Goal: Task Accomplishment & Management: Manage account settings

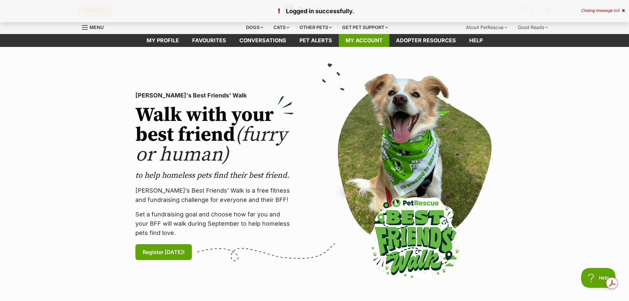
click at [353, 38] on link "My account" at bounding box center [364, 40] width 50 height 13
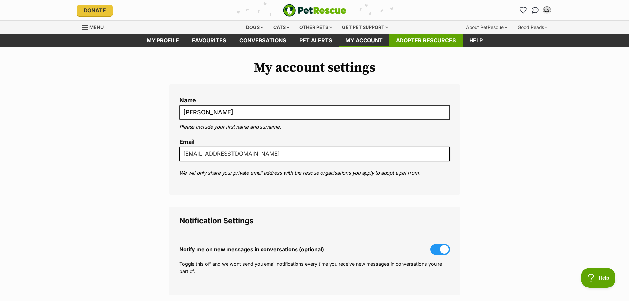
click at [409, 39] on link "Adopter resources" at bounding box center [425, 40] width 73 height 13
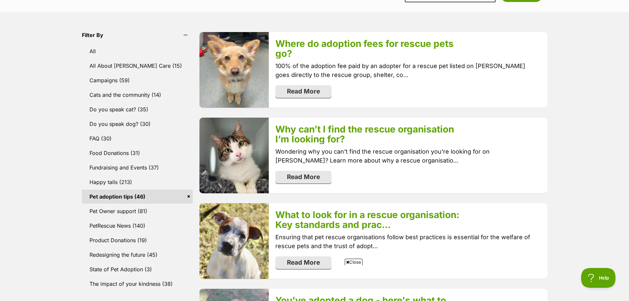
scroll to position [165, 0]
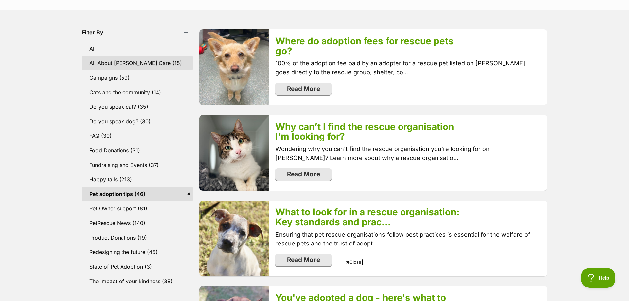
click at [132, 63] on link "All About Foster Care (15)" at bounding box center [137, 63] width 111 height 14
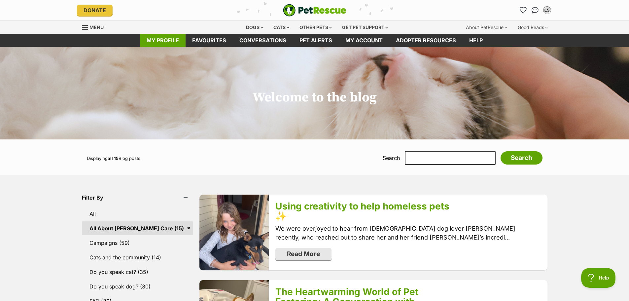
click at [169, 38] on link "My profile" at bounding box center [163, 40] width 46 height 13
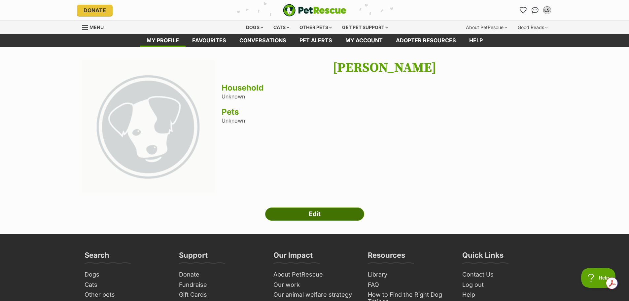
click at [320, 213] on link "Edit" at bounding box center [314, 213] width 99 height 13
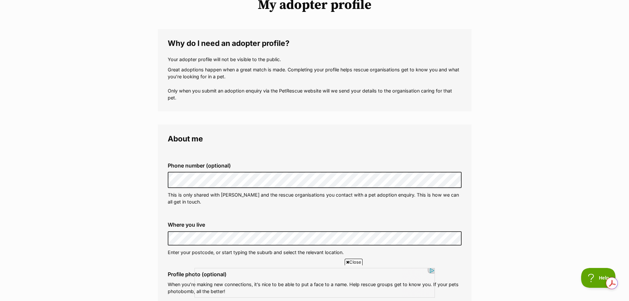
click at [366, 206] on div "Phone number (optional) This is only shared with PetRescue and the rescue organ…" at bounding box center [314, 183] width 304 height 53
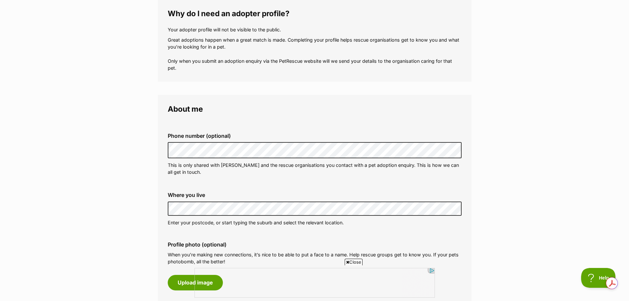
scroll to position [132, 0]
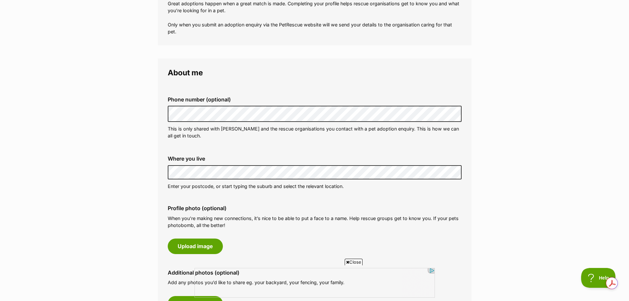
click at [159, 174] on fieldset "About me Phone number (optional) This is only shared with PetRescue and the res…" at bounding box center [314, 199] width 313 height 283
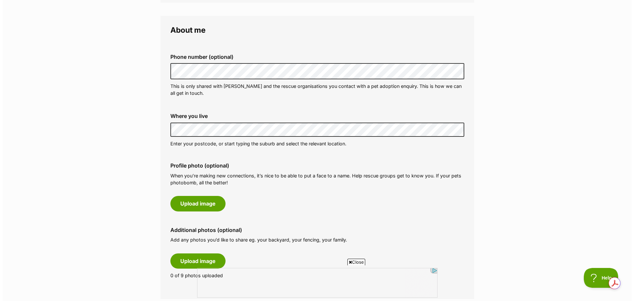
scroll to position [231, 0]
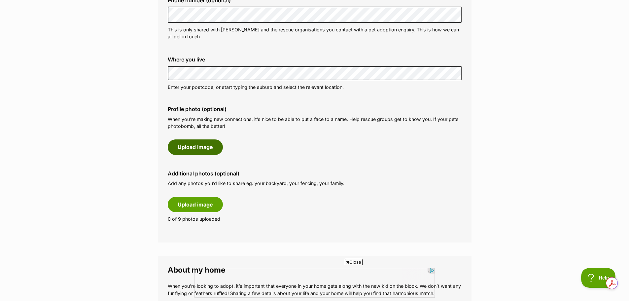
click at [209, 146] on button "Upload image" at bounding box center [195, 146] width 55 height 15
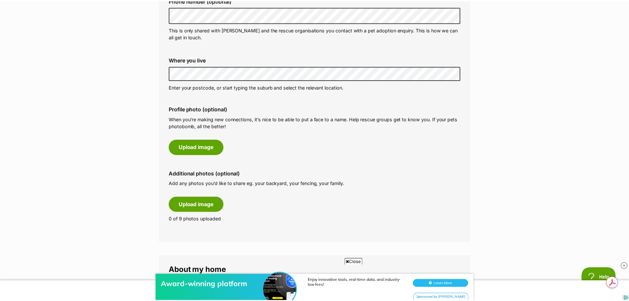
scroll to position [0, 0]
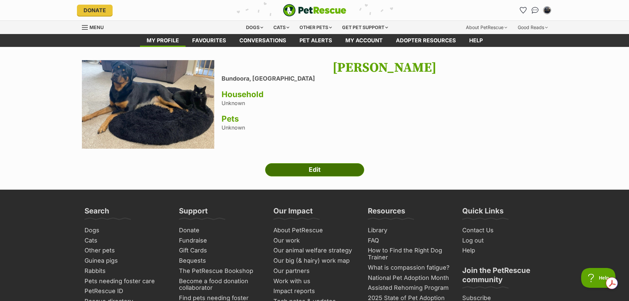
click at [306, 170] on link "Edit" at bounding box center [314, 169] width 99 height 13
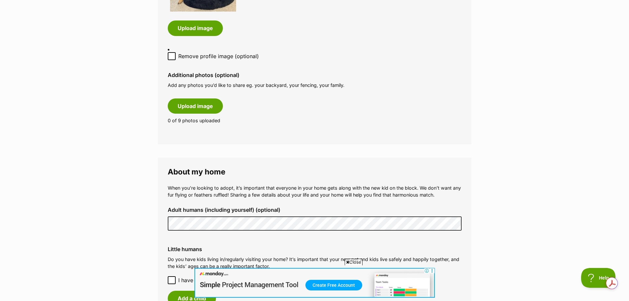
scroll to position [462, 0]
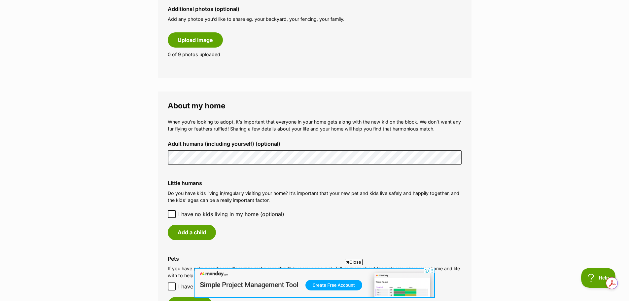
click at [172, 212] on icon at bounding box center [171, 214] width 5 height 5
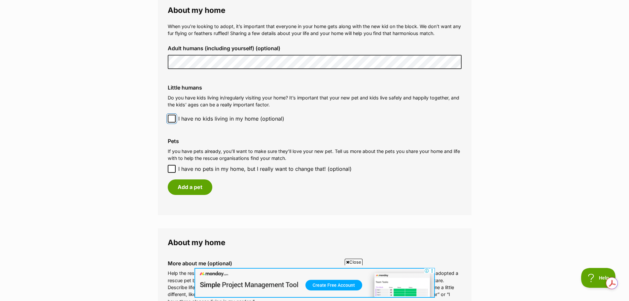
scroll to position [561, 0]
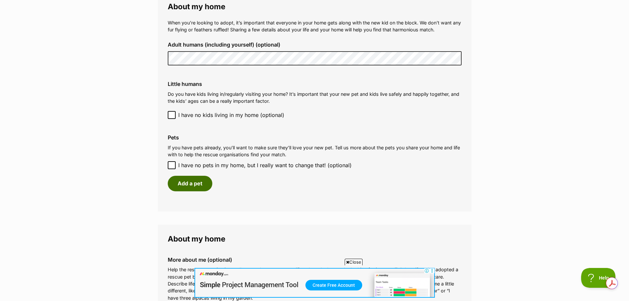
click at [200, 184] on button "Add a pet" at bounding box center [190, 183] width 45 height 15
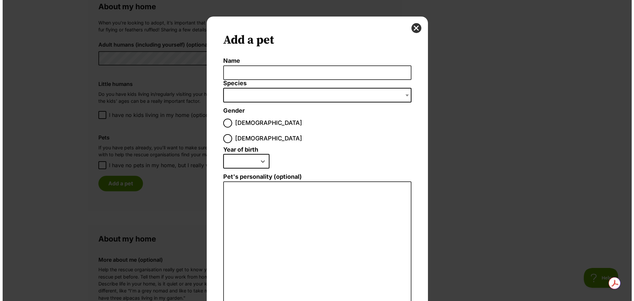
scroll to position [0, 0]
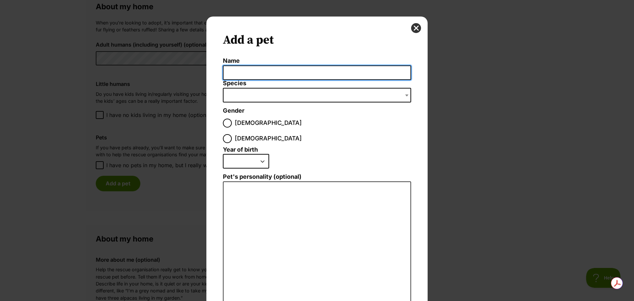
click at [267, 72] on input "Name" at bounding box center [317, 72] width 188 height 15
type input "Maddox"
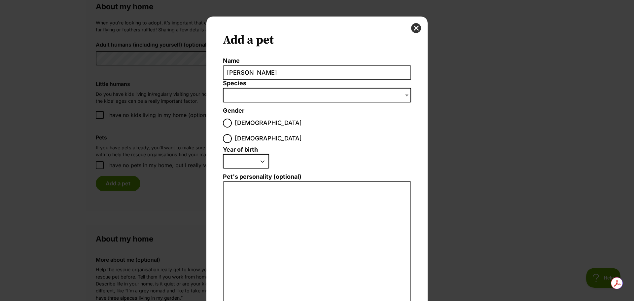
click at [265, 93] on span "Dialog Window - Close (Press escape to close)" at bounding box center [317, 95] width 188 height 15
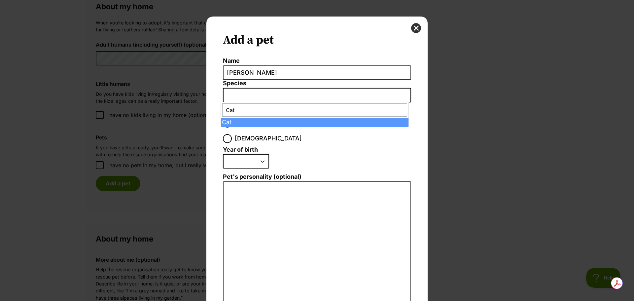
type input "Cat"
select select "2"
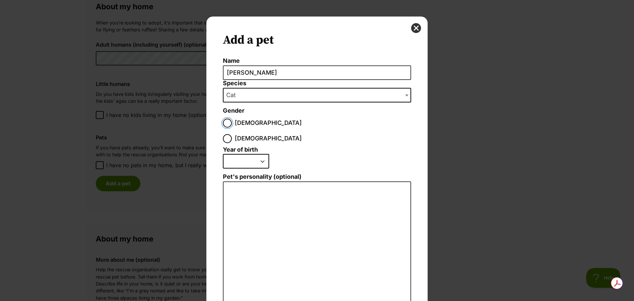
click at [223, 123] on input "Male" at bounding box center [227, 122] width 9 height 9
radio input "true"
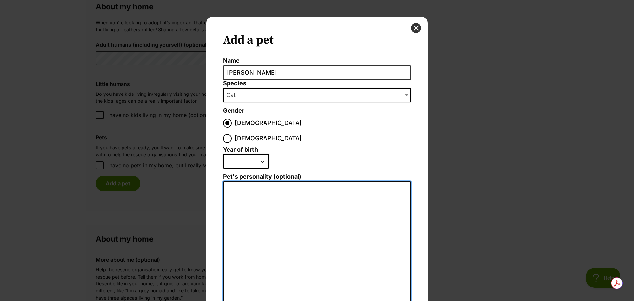
click at [242, 181] on textarea "Pet's personality (optional)" at bounding box center [317, 253] width 188 height 145
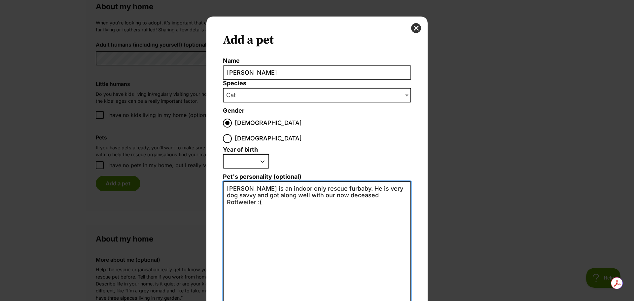
type textarea "Maddox is an indoor only rescue furbaby. He is very dog savvy and got along wel…"
click at [262, 154] on select "2025 2024 2023 2022 2021 2020 2019 2018 2017 2016 2015 2014 2013 2012 2011 2010…" at bounding box center [246, 161] width 46 height 15
select select "2017"
click at [223, 154] on select "2025 2024 2023 2022 2021 2020 2019 2018 2017 2016 2015 2014 2013 2012 2011 2010…" at bounding box center [246, 161] width 46 height 15
click at [316, 181] on textarea "Maddox is an indoor only rescue furbaby. He is very dog savvy and got along wel…" at bounding box center [317, 253] width 188 height 145
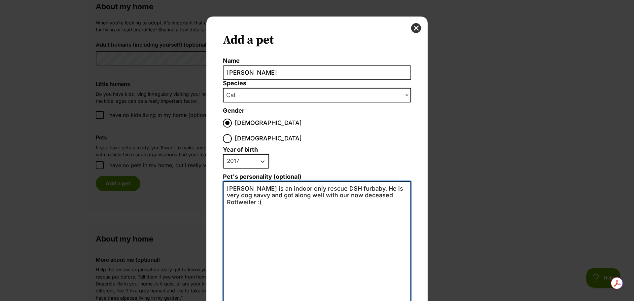
drag, startPoint x: 394, startPoint y: 180, endPoint x: 399, endPoint y: 181, distance: 5.1
click at [399, 181] on textarea "Maddox is an indoor only rescue DSH furbaby. He is very dog savvy and got along…" at bounding box center [317, 253] width 188 height 145
drag, startPoint x: 401, startPoint y: 180, endPoint x: 404, endPoint y: 179, distance: 3.4
click at [401, 181] on textarea "Maddox is an indoor only rescue DSH furbaby. He is very dog savvy and got along…" at bounding box center [317, 253] width 188 height 145
click at [400, 181] on textarea "Maddox is an indoor only rescue DSH furbaby. He is very dog savvy and got along…" at bounding box center [317, 253] width 188 height 145
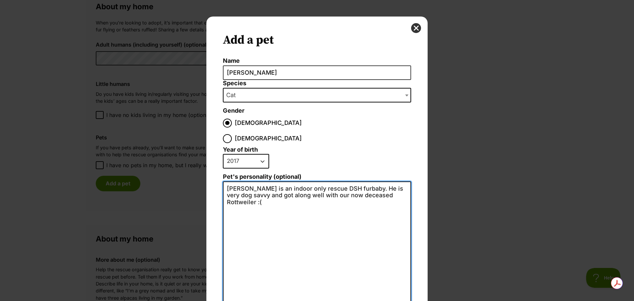
click at [242, 191] on textarea "Maddox is an indoor only rescue DSH furbaby. He is very dog savvy and got along…" at bounding box center [317, 253] width 188 height 145
click at [407, 181] on textarea "Maddox is an indoor only rescue DSH furbaby. He is very dog savvy and got along…" at bounding box center [317, 253] width 188 height 145
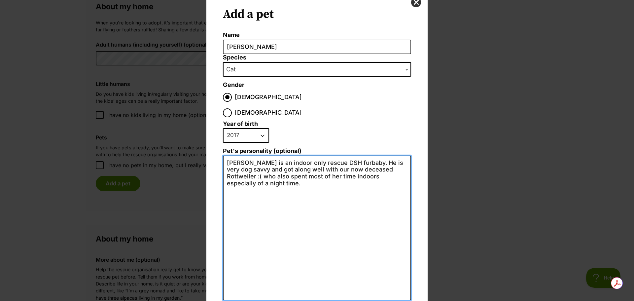
scroll to position [52, 0]
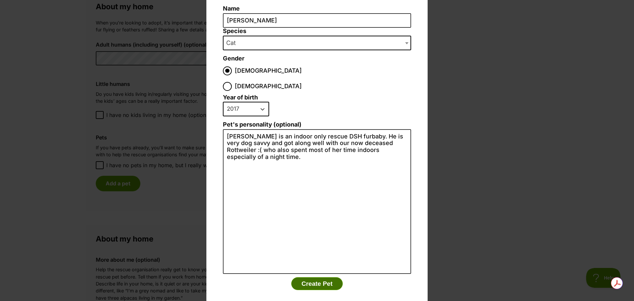
click at [331, 277] on button "Create Pet" at bounding box center [316, 283] width 51 height 13
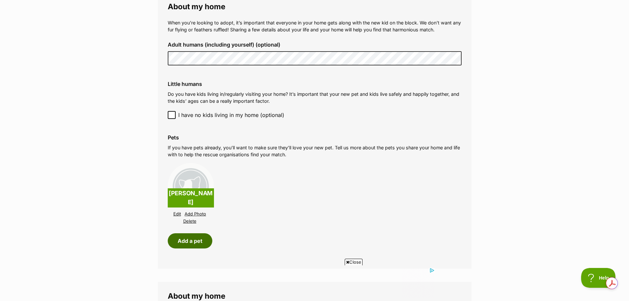
scroll to position [0, 0]
click at [197, 212] on link "Add Photo" at bounding box center [194, 213] width 21 height 5
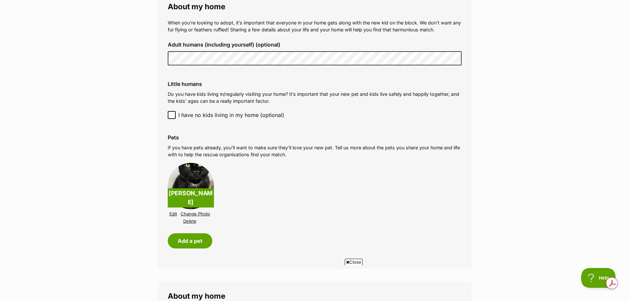
click at [173, 212] on link "Edit" at bounding box center [173, 213] width 8 height 5
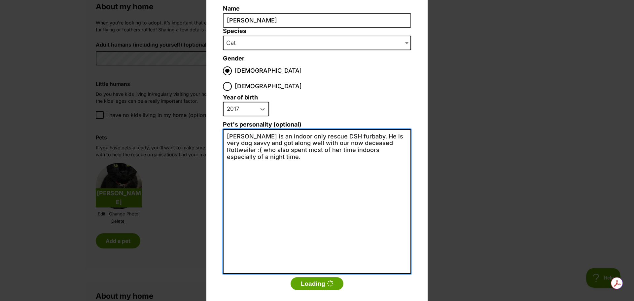
click at [258, 143] on textarea "Maddox is an indoor only rescue DSH furbaby. He is very dog savvy and got along…" at bounding box center [317, 201] width 188 height 145
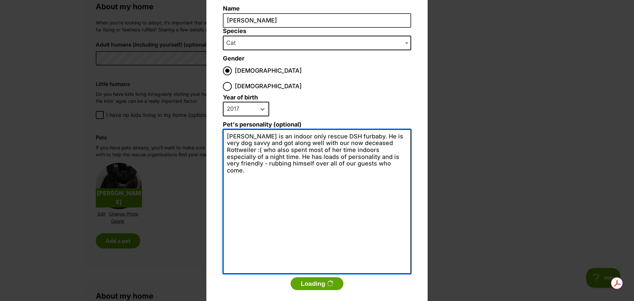
type textarea "Maddox is an indoor only rescue DSH furbaby. He is very dog savvy and got along…"
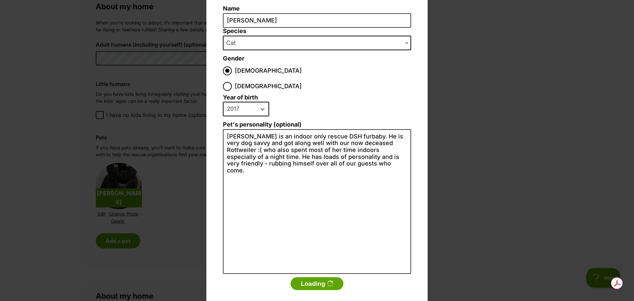
click at [185, 240] on div "Add a pet Name Maddox Species Bird Cat Dog Farm Animal Ferret Guinea Pig Horse …" at bounding box center [317, 150] width 634 height 301
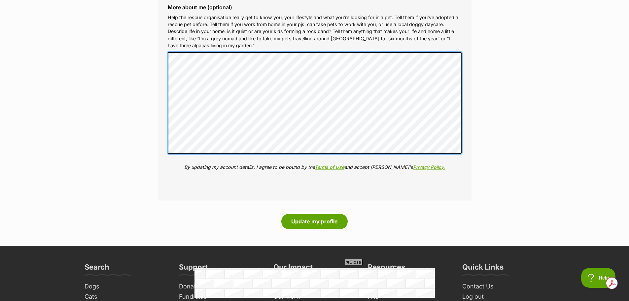
scroll to position [924, 0]
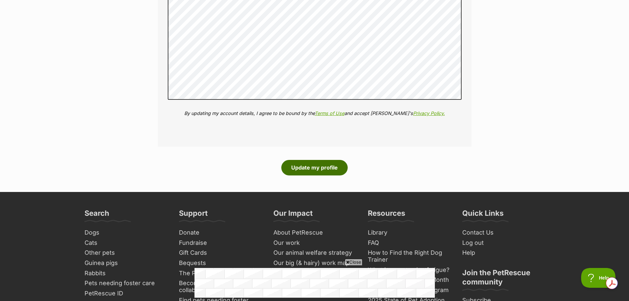
click at [305, 165] on button "Update my profile" at bounding box center [314, 167] width 66 height 15
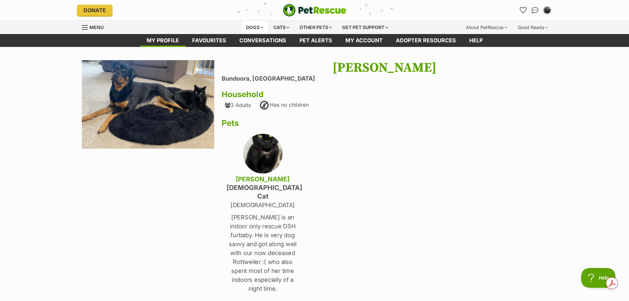
click at [255, 26] on div "Dogs" at bounding box center [254, 27] width 26 height 13
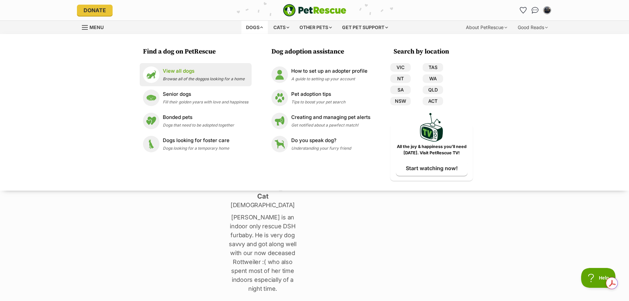
click at [153, 72] on img at bounding box center [151, 74] width 16 height 16
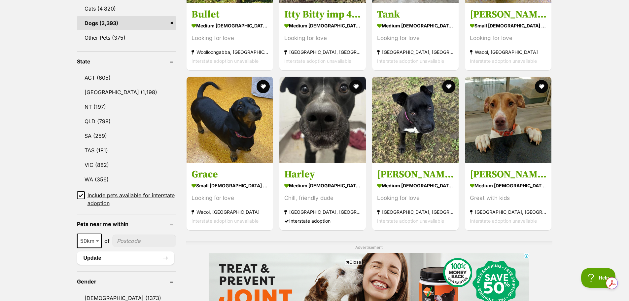
scroll to position [297, 0]
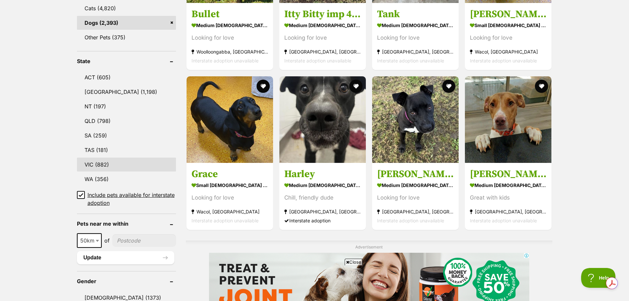
click at [130, 165] on link "VIC (882)" at bounding box center [126, 164] width 99 height 14
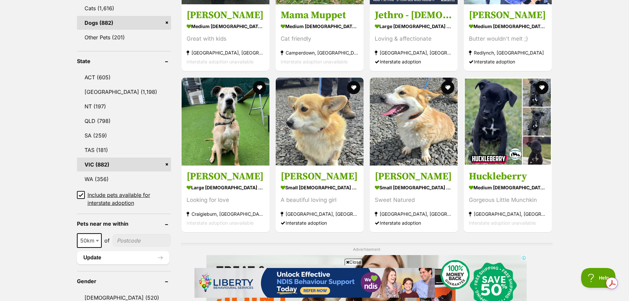
click at [98, 240] on b at bounding box center [97, 241] width 3 height 2
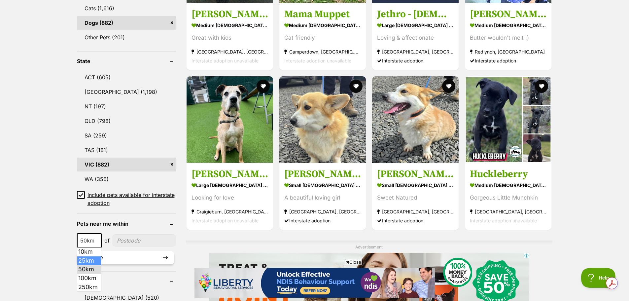
select select "25"
click at [138, 242] on input"] "postcode" at bounding box center [144, 240] width 64 height 13
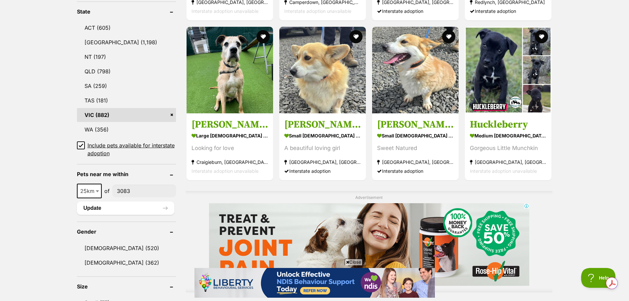
scroll to position [396, 0]
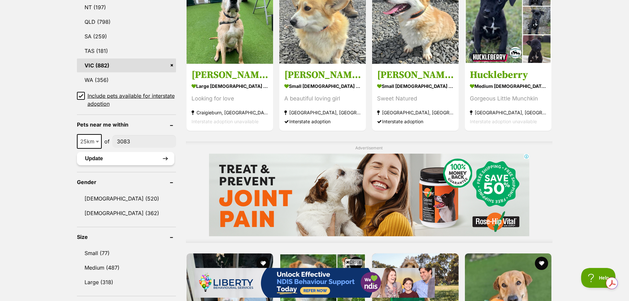
type input"] "3083"
click at [138, 158] on button "Update" at bounding box center [125, 158] width 97 height 13
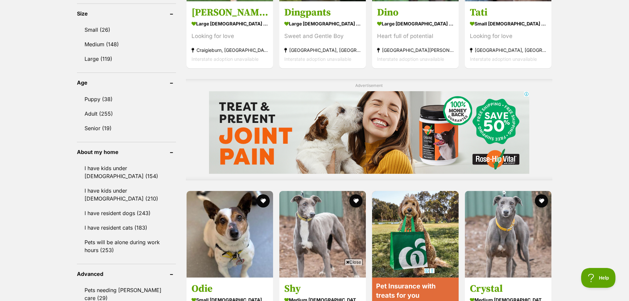
scroll to position [462, 0]
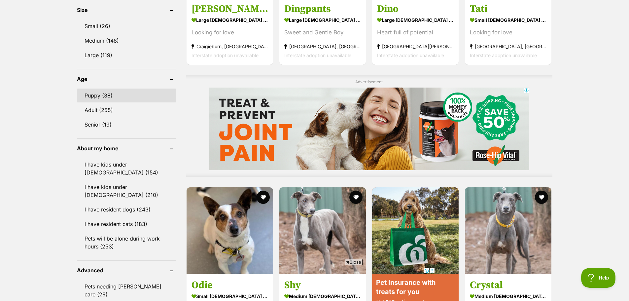
click at [106, 95] on link "Puppy (38)" at bounding box center [126, 95] width 99 height 14
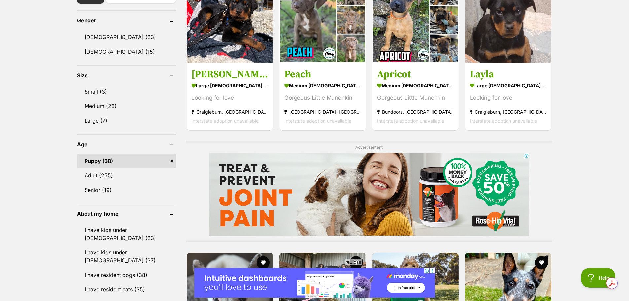
scroll to position [297, 0]
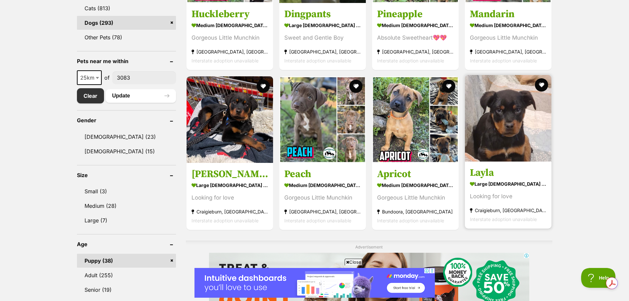
click at [523, 135] on img at bounding box center [508, 118] width 86 height 86
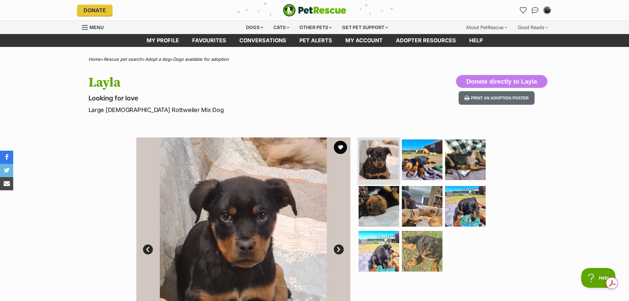
click at [372, 163] on img at bounding box center [378, 159] width 39 height 39
click at [337, 248] on link "Next" at bounding box center [339, 249] width 10 height 10
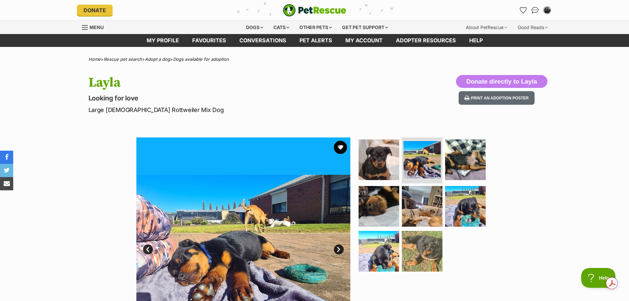
click at [338, 248] on link "Next" at bounding box center [339, 249] width 10 height 10
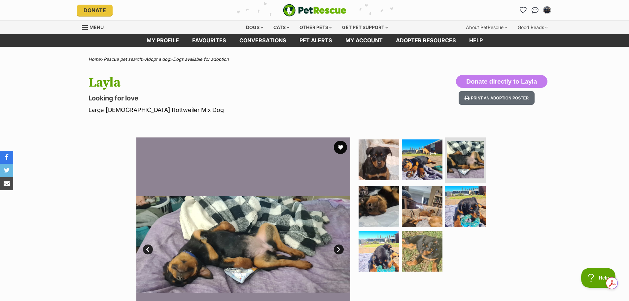
click at [338, 248] on link "Next" at bounding box center [339, 249] width 10 height 10
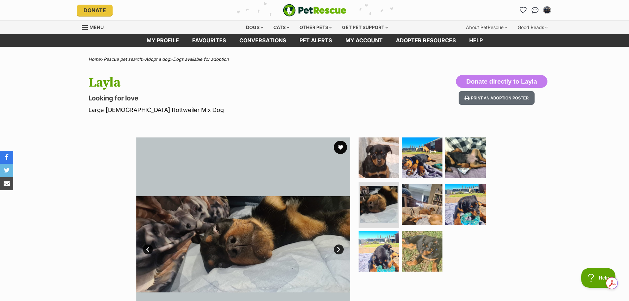
click at [338, 248] on link "Next" at bounding box center [339, 249] width 10 height 10
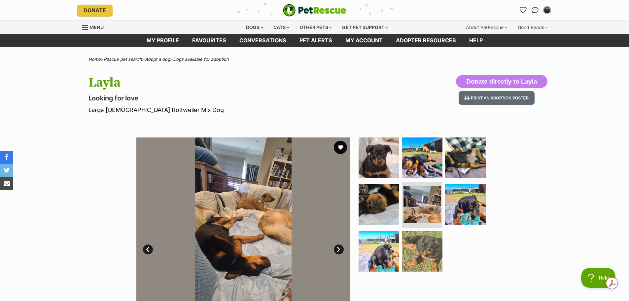
click at [338, 248] on link "Next" at bounding box center [339, 249] width 10 height 10
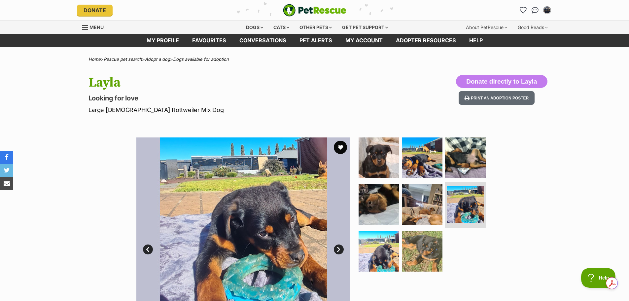
click at [338, 248] on link "Next" at bounding box center [339, 249] width 10 height 10
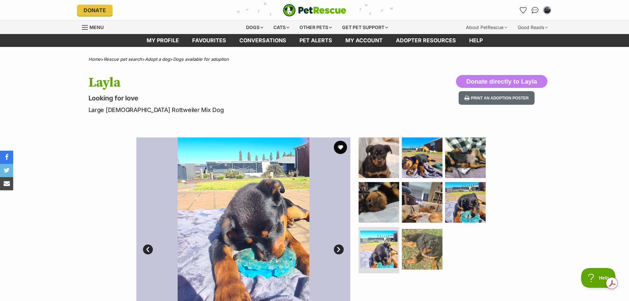
click at [338, 248] on link "Next" at bounding box center [339, 249] width 10 height 10
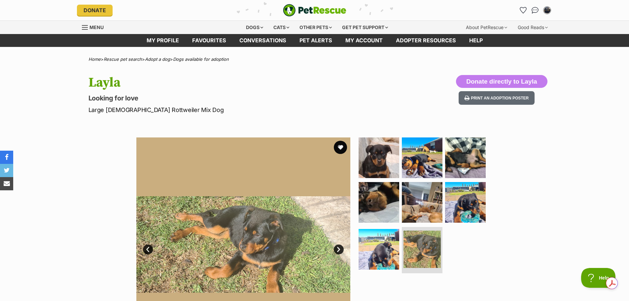
click at [338, 248] on link "Next" at bounding box center [339, 249] width 10 height 10
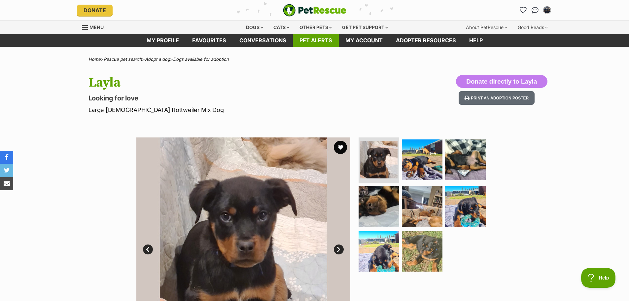
click at [326, 37] on link "Pet alerts" at bounding box center [316, 40] width 46 height 13
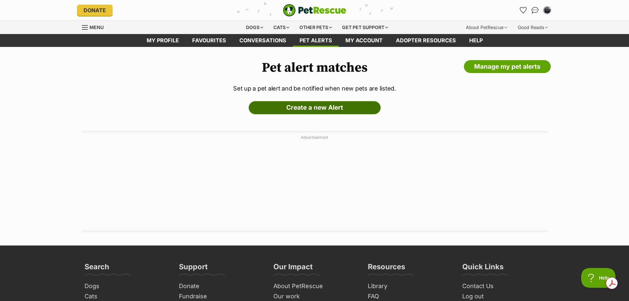
click at [352, 104] on link "Create a new Alert" at bounding box center [314, 107] width 132 height 13
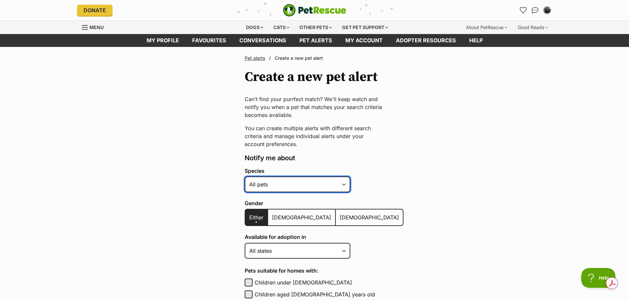
click at [343, 185] on select "Alpaca Bird Cat Chicken Cow Dog Donkey Duck Ferret Fish Goat Goose Guinea Fowl …" at bounding box center [298, 184] width 106 height 16
select select "1"
click at [245, 176] on select "Alpaca Bird Cat Chicken Cow Dog Donkey Duck Ferret Fish Goat Goose Guinea Fowl …" at bounding box center [298, 184] width 106 height 16
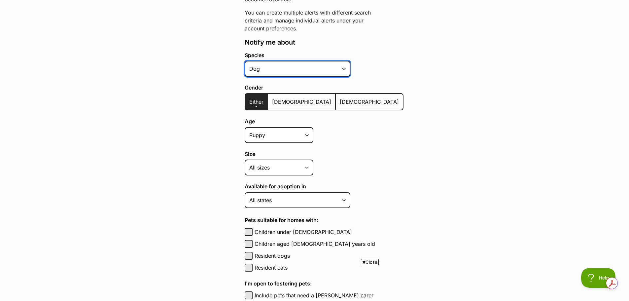
scroll to position [132, 0]
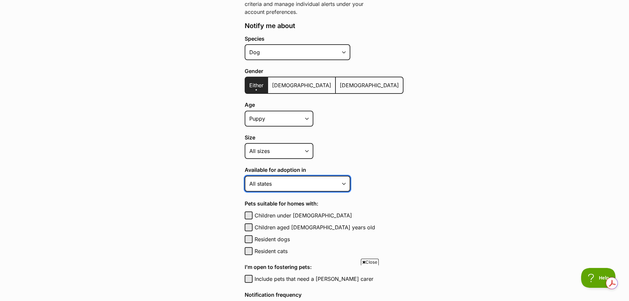
click at [339, 183] on select "[GEOGRAPHIC_DATA] [GEOGRAPHIC_DATA] [GEOGRAPHIC_DATA] [GEOGRAPHIC_DATA] [GEOGRA…" at bounding box center [298, 184] width 106 height 16
select select "2"
click at [245, 176] on select "[GEOGRAPHIC_DATA] [GEOGRAPHIC_DATA] [GEOGRAPHIC_DATA] [GEOGRAPHIC_DATA] [GEOGRA…" at bounding box center [298, 184] width 106 height 16
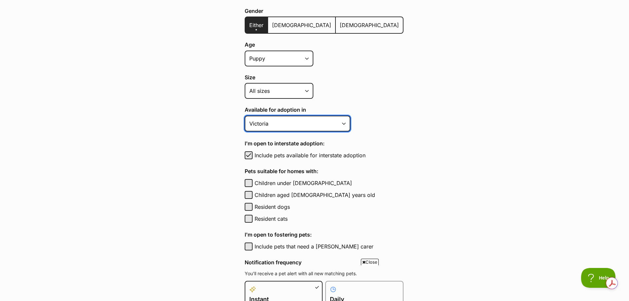
scroll to position [198, 0]
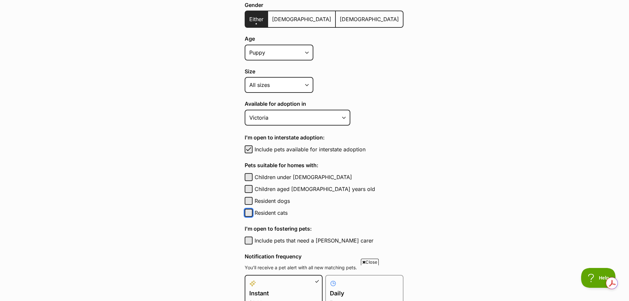
click at [248, 214] on button "Resident cats" at bounding box center [249, 213] width 8 height 8
checkbox input "true"
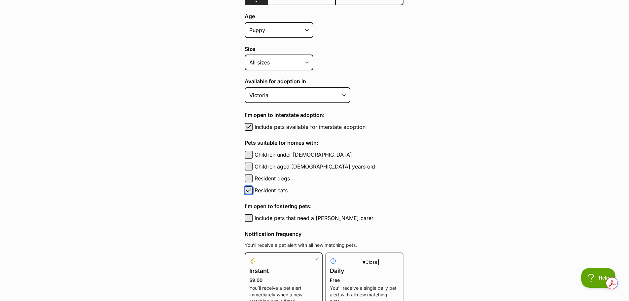
scroll to position [264, 0]
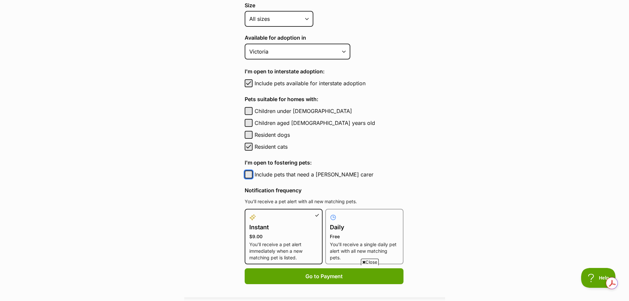
click at [249, 177] on button "Include pets that need a [PERSON_NAME] carer" at bounding box center [249, 174] width 8 height 8
checkbox input "true"
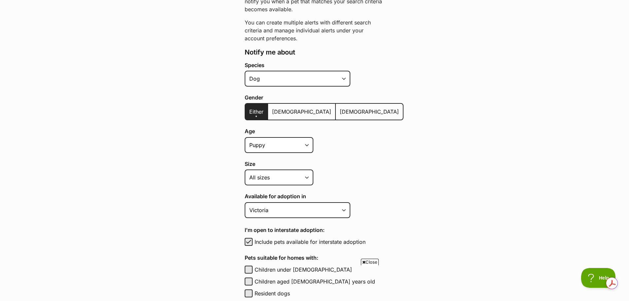
scroll to position [0, 0]
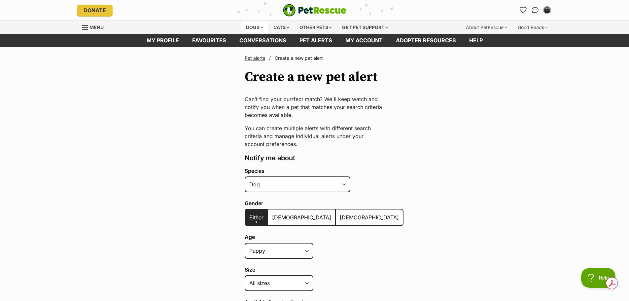
click at [254, 26] on div "Dogs" at bounding box center [254, 27] width 26 height 13
